Goal: Transaction & Acquisition: Book appointment/travel/reservation

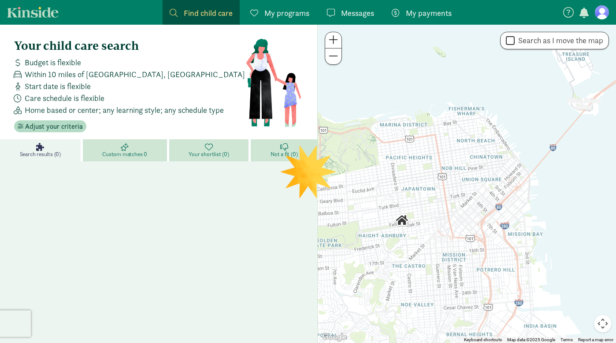
click at [45, 14] on link "Kinside" at bounding box center [33, 12] width 52 height 11
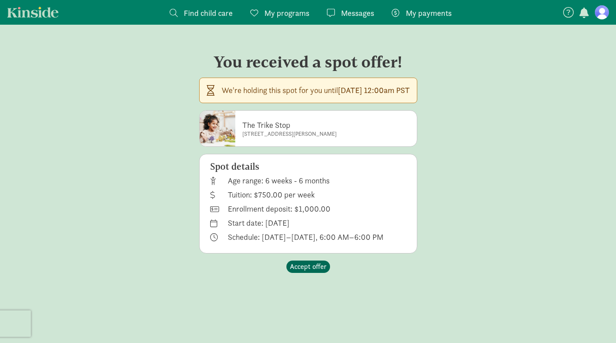
click at [315, 267] on span "Accept offer" at bounding box center [308, 266] width 37 height 11
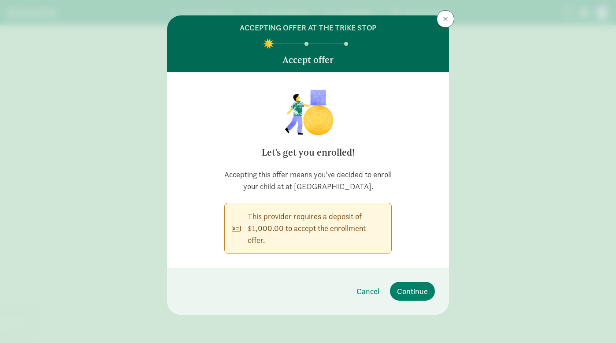
scroll to position [13, 0]
click at [409, 293] on span "Continue" at bounding box center [412, 291] width 31 height 12
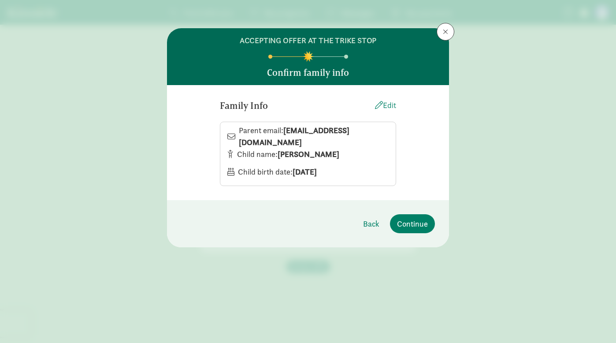
click at [392, 106] on div "Edit" at bounding box center [385, 105] width 21 height 12
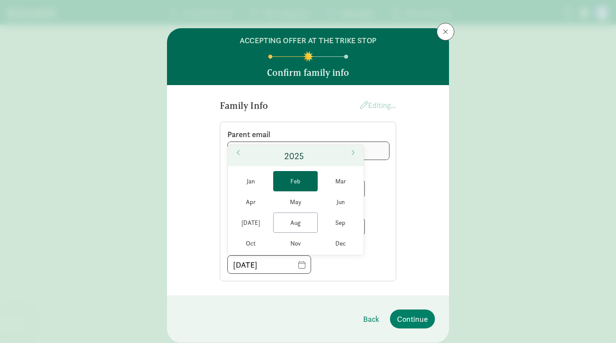
click at [304, 176] on span "Feb" at bounding box center [295, 181] width 45 height 20
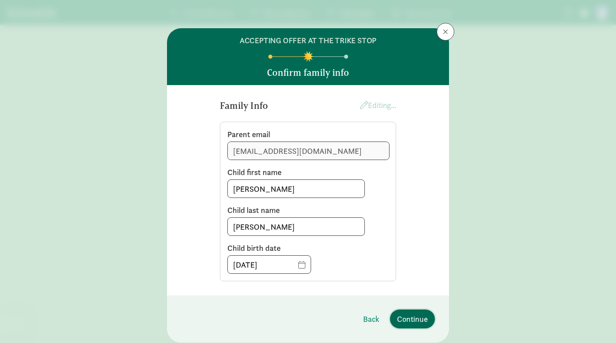
click at [416, 324] on span "Continue" at bounding box center [412, 319] width 31 height 12
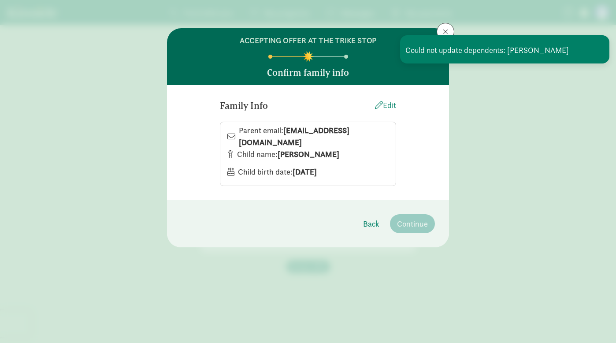
click at [389, 108] on div "Edit" at bounding box center [385, 105] width 21 height 12
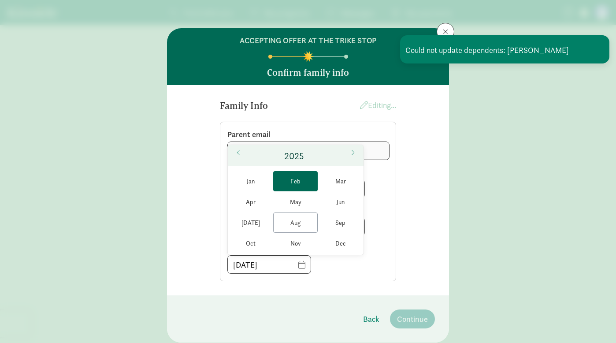
click at [305, 176] on span "Feb" at bounding box center [295, 181] width 45 height 20
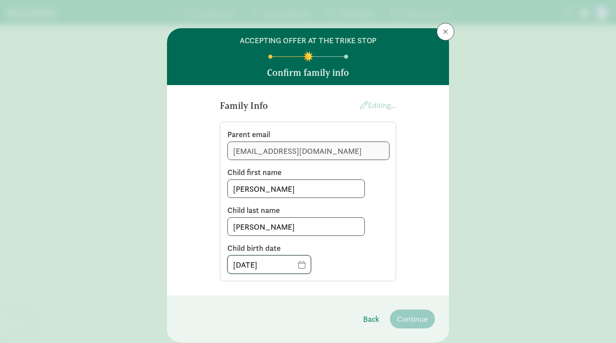
click at [252, 270] on input "February 2025" at bounding box center [269, 265] width 83 height 18
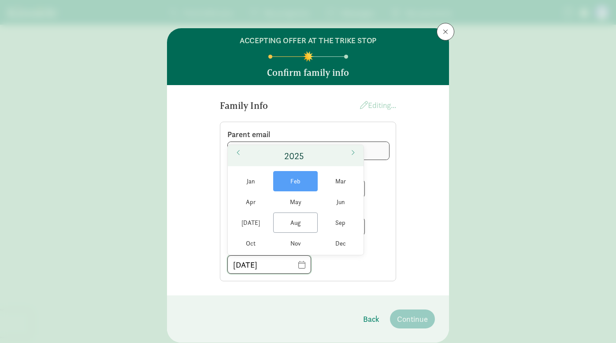
click at [268, 264] on input "February 2025" at bounding box center [269, 265] width 83 height 18
click at [308, 177] on span "Feb" at bounding box center [295, 181] width 45 height 20
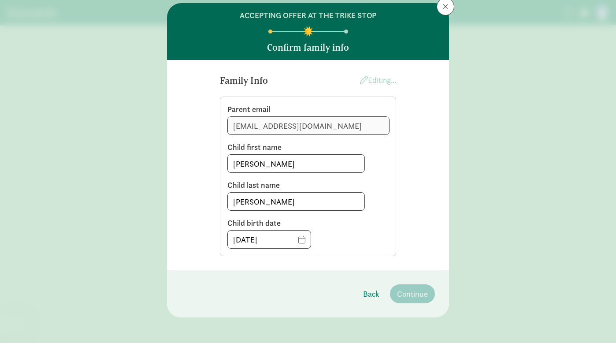
scroll to position [26, 0]
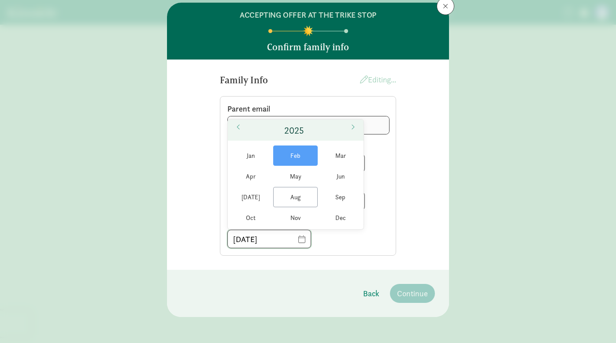
click at [279, 237] on input "February 2025" at bounding box center [269, 239] width 83 height 18
click at [301, 151] on span "Feb" at bounding box center [295, 155] width 45 height 20
click at [304, 243] on input "February 2025" at bounding box center [269, 239] width 83 height 18
click at [264, 242] on input "February 2025" at bounding box center [269, 239] width 83 height 18
type input "February 2025"
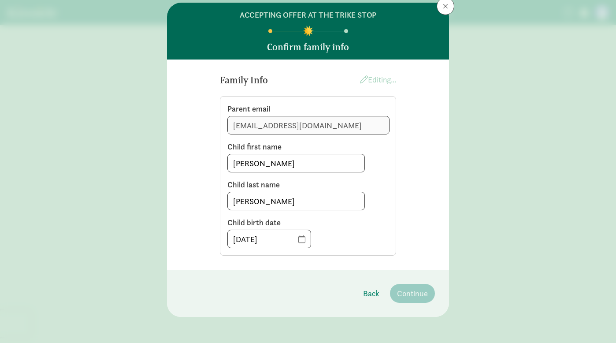
click at [521, 195] on div "ACCEPTING OFFER AT THE TRIKE STOP Confirm family info Family Info Editing... Pa…" at bounding box center [308, 171] width 616 height 343
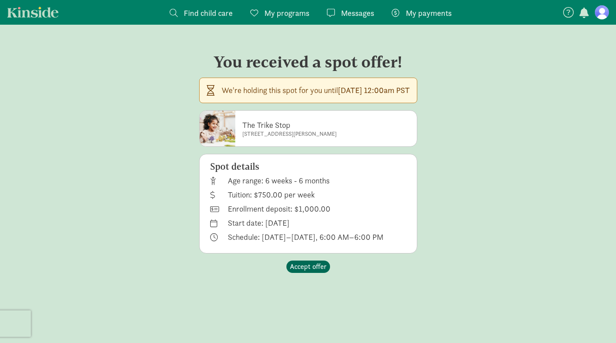
click at [320, 267] on span "Accept offer" at bounding box center [308, 266] width 37 height 11
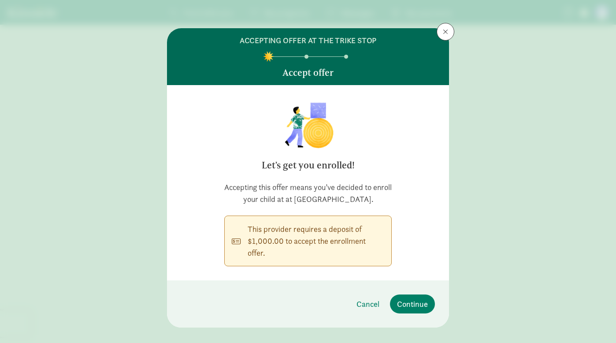
click at [417, 315] on footer "Cancel Continue" at bounding box center [308, 303] width 282 height 47
click at [416, 300] on span "Continue" at bounding box center [412, 304] width 31 height 12
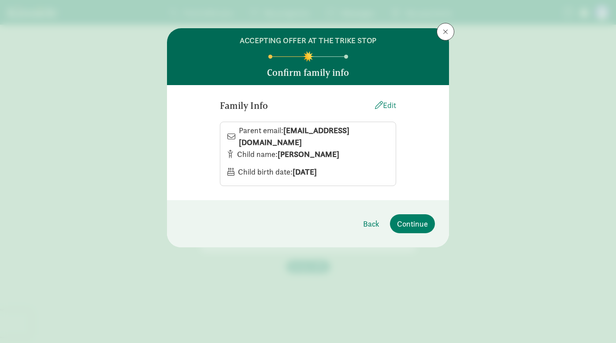
click at [387, 105] on div "Edit" at bounding box center [385, 105] width 21 height 12
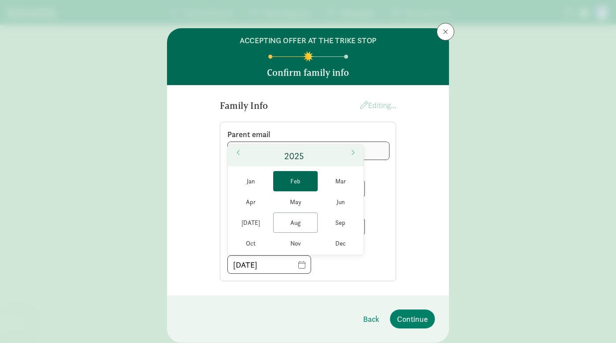
click at [304, 183] on span "Feb" at bounding box center [295, 181] width 45 height 20
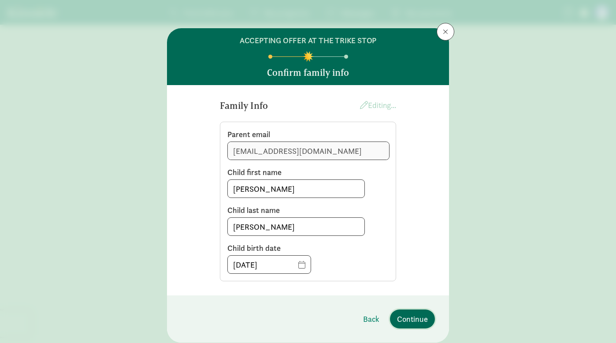
click at [412, 327] on button "Continue" at bounding box center [412, 318] width 45 height 19
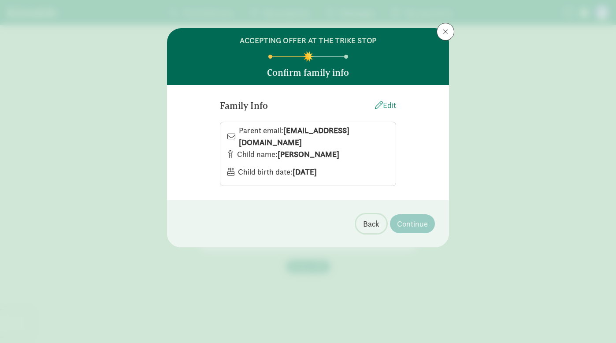
click at [368, 226] on span "Back" at bounding box center [371, 224] width 16 height 12
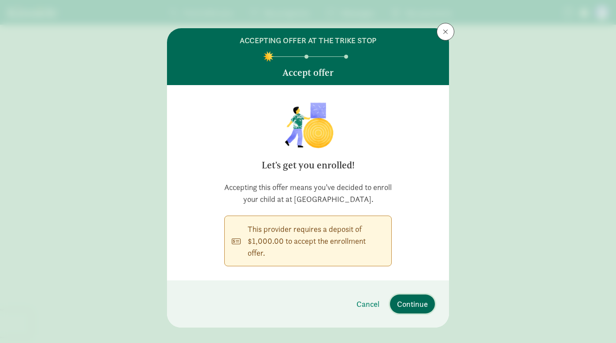
click at [417, 299] on span "Continue" at bounding box center [412, 304] width 31 height 12
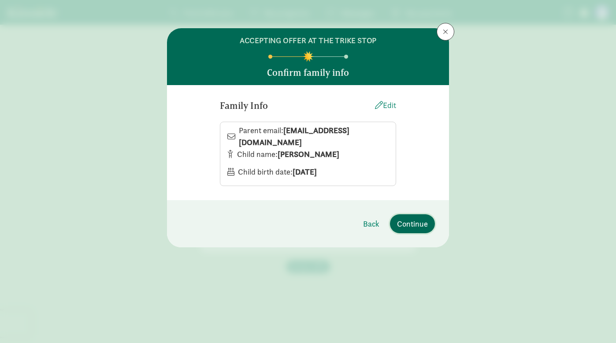
click at [409, 223] on span "Continue" at bounding box center [412, 224] width 31 height 12
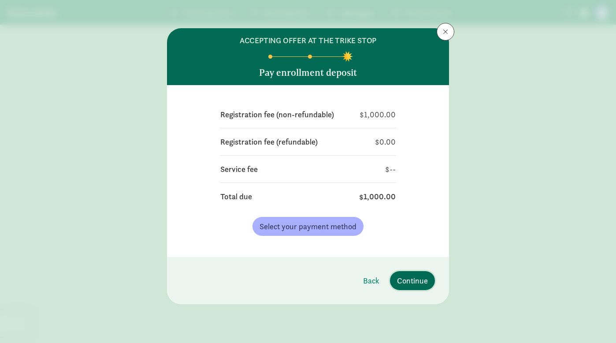
click at [426, 274] on button "Continue" at bounding box center [412, 280] width 45 height 19
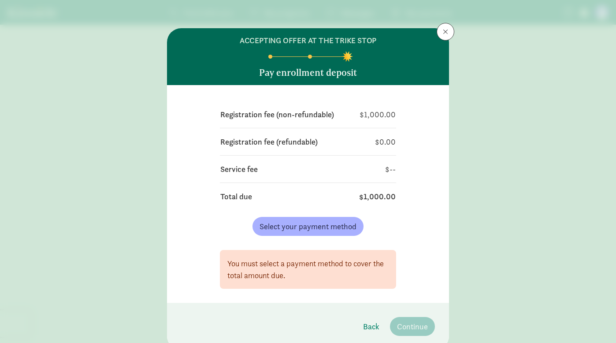
click at [426, 274] on div "Registration fee (non-refundable) $1,000.00 Registration fee (refundable) $0.00…" at bounding box center [308, 194] width 282 height 218
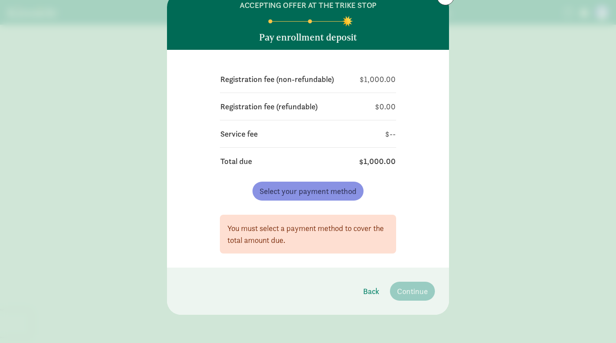
scroll to position [35, 0]
click at [331, 183] on button "Select your payment method" at bounding box center [308, 191] width 111 height 19
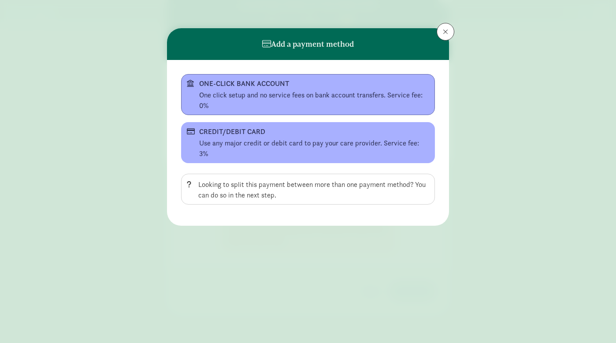
click at [349, 96] on div "One click setup and no service fees on bank account transfers. Service fee: 0%" at bounding box center [314, 100] width 230 height 21
click at [368, 105] on div "One click setup and no service fees on bank account transfers. Service fee: 0%" at bounding box center [314, 100] width 230 height 21
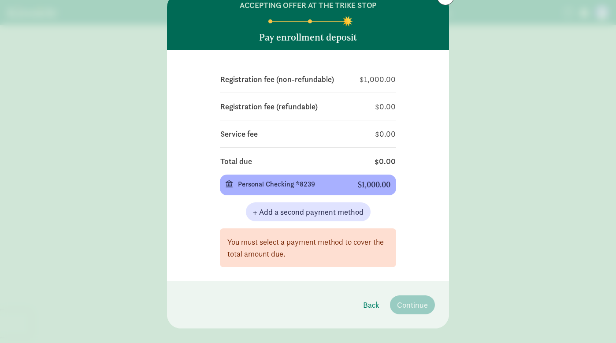
scroll to position [3, 0]
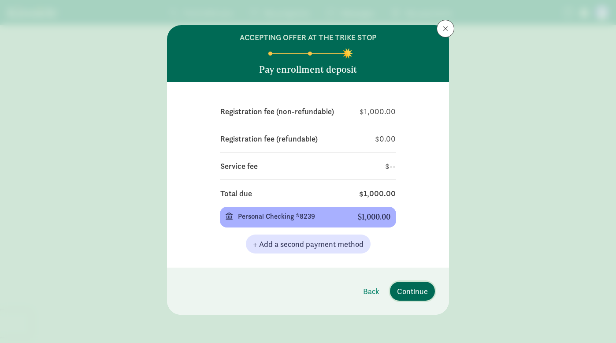
click at [417, 291] on span "Continue" at bounding box center [412, 291] width 31 height 12
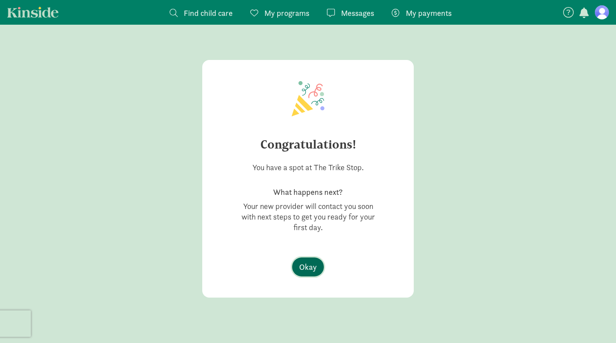
click at [310, 268] on span "Okay" at bounding box center [308, 267] width 18 height 12
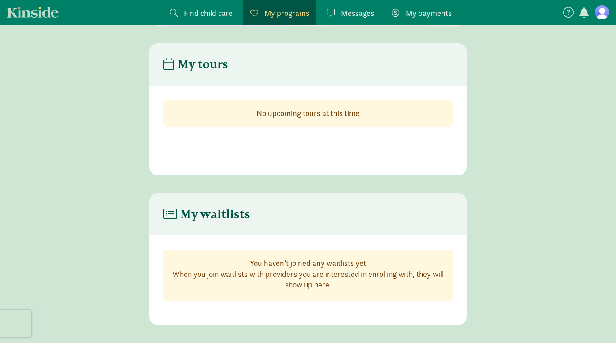
scroll to position [164, 0]
